Goal: Task Accomplishment & Management: Manage account settings

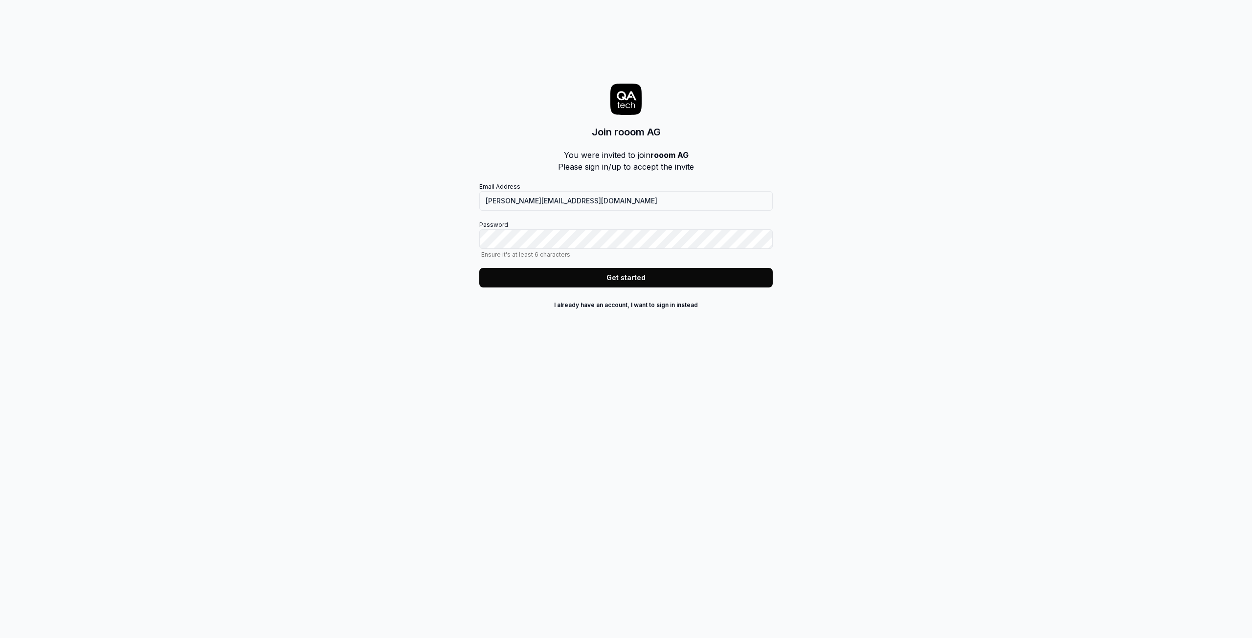
click at [509, 228] on label "Password Ensure it's at least 6 characters" at bounding box center [626, 240] width 294 height 38
click at [642, 281] on button "Get started" at bounding box center [626, 278] width 294 height 20
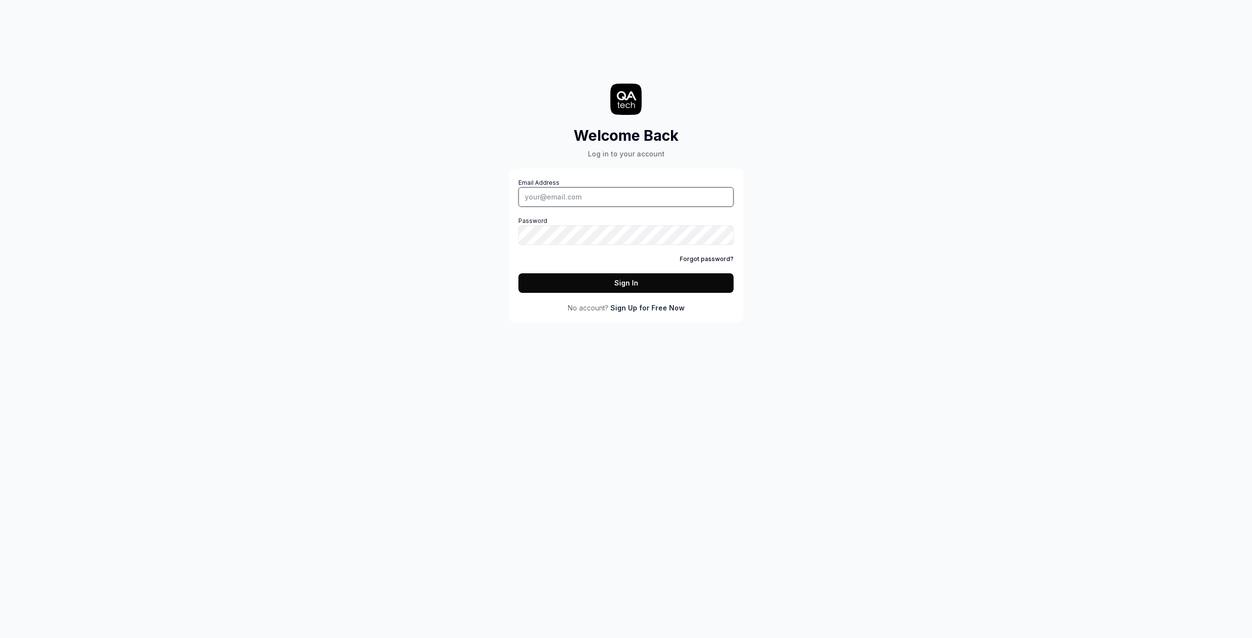
click at [605, 197] on input "Email Address" at bounding box center [626, 197] width 215 height 20
type input "[PERSON_NAME][EMAIL_ADDRESS][DOMAIN_NAME]"
click at [622, 281] on button "Sign In" at bounding box center [626, 283] width 215 height 20
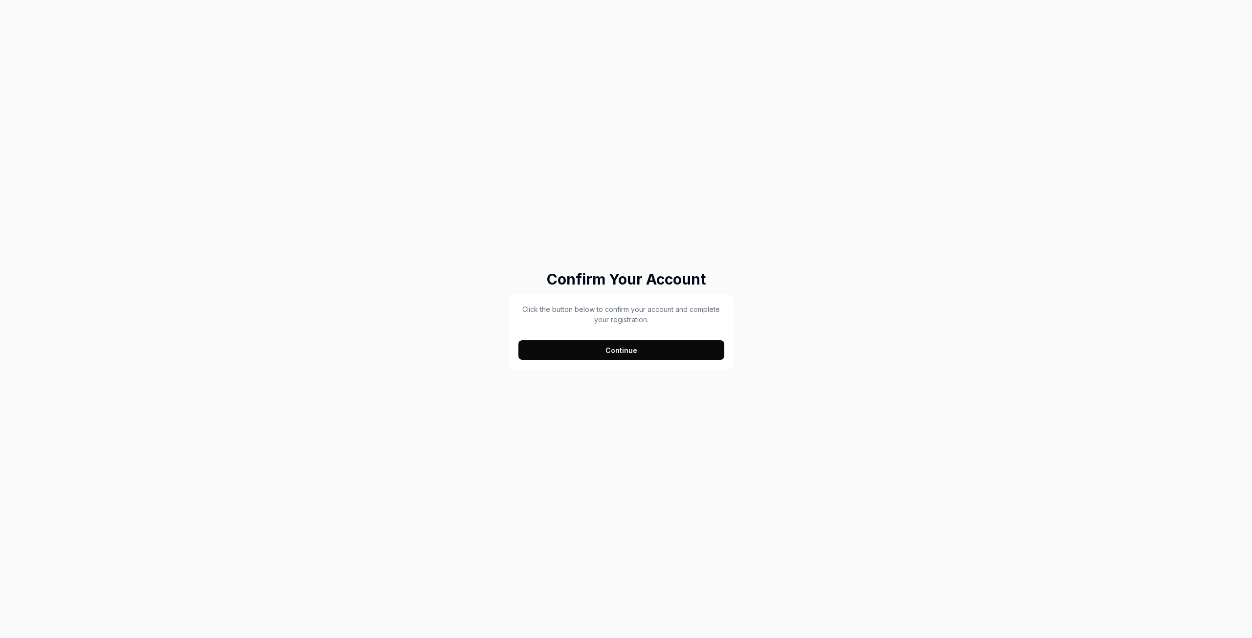
click at [615, 362] on div "Click the button below to confirm your account and complete your registration. …" at bounding box center [622, 331] width 226 height 75
click at [625, 352] on button "Continue" at bounding box center [622, 350] width 206 height 20
